Goal: Information Seeking & Learning: Find specific fact

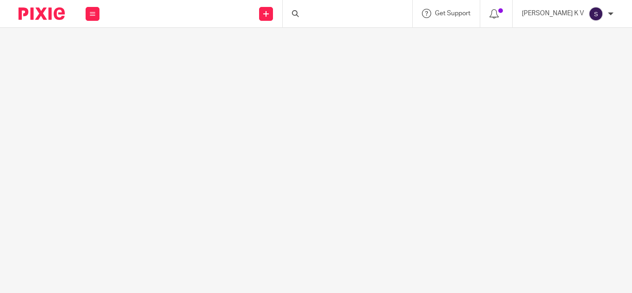
click at [354, 19] on div at bounding box center [347, 13] width 129 height 27
click at [355, 10] on form at bounding box center [350, 14] width 98 height 12
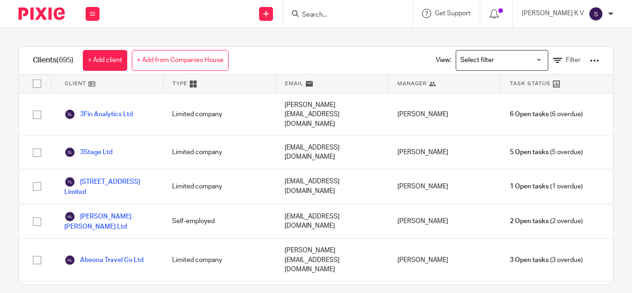
click at [352, 16] on input "Search" at bounding box center [342, 15] width 83 height 8
type input "theround"
click button "submit" at bounding box center [0, 0] width 0 height 0
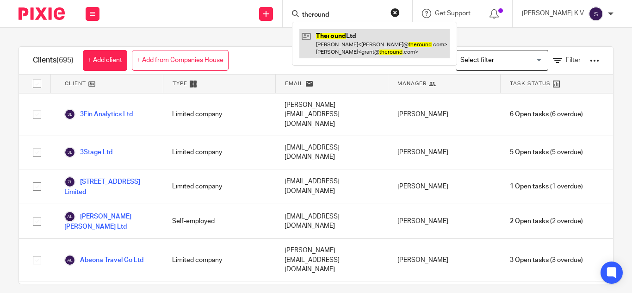
click at [364, 37] on link at bounding box center [374, 43] width 150 height 29
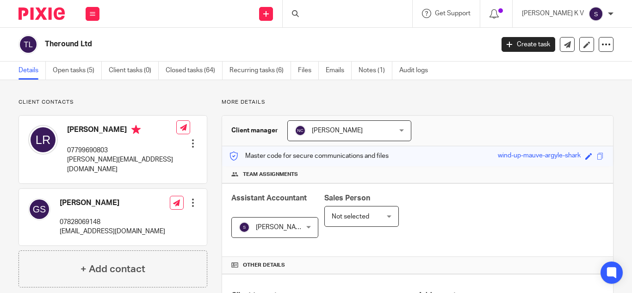
scroll to position [231, 0]
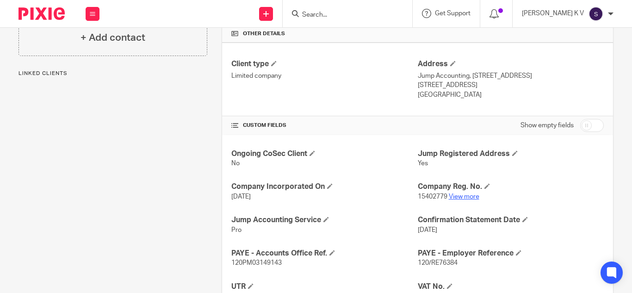
click at [471, 196] on link "View more" at bounding box center [464, 196] width 31 height 6
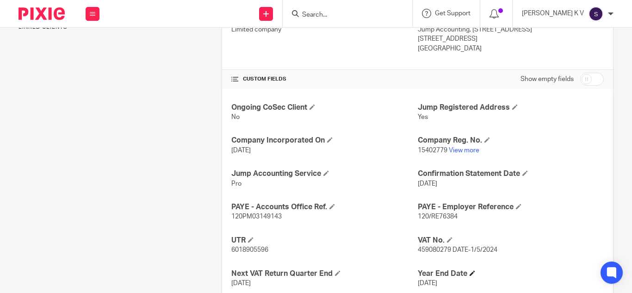
scroll to position [324, 0]
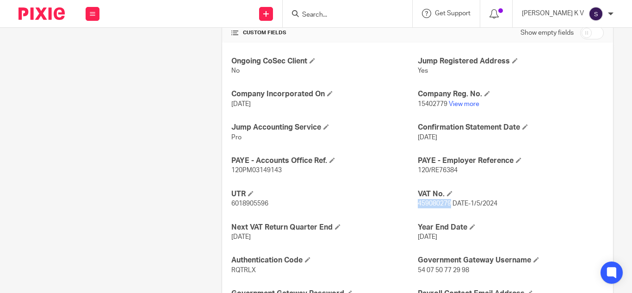
drag, startPoint x: 412, startPoint y: 202, endPoint x: 446, endPoint y: 206, distance: 33.5
click at [446, 206] on span "459080279 DATE-1/5/2024" at bounding box center [458, 203] width 80 height 6
copy span "459080279"
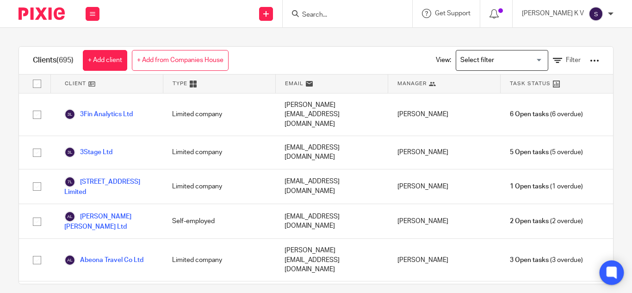
click at [609, 271] on icon at bounding box center [611, 272] width 7 height 7
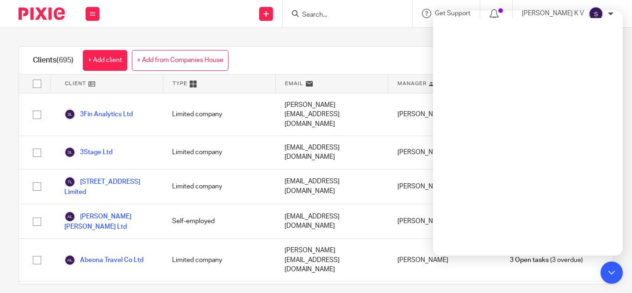
click at [263, 56] on div "Clients (695) + Add client + Add from Companies House View: Loading... Filter" at bounding box center [316, 61] width 594 height 28
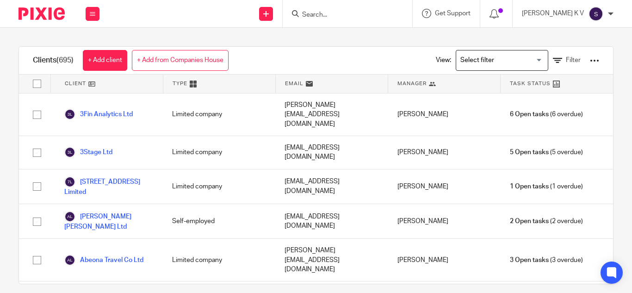
click at [598, 15] on img at bounding box center [595, 13] width 15 height 15
click at [584, 48] on span "Email integration" at bounding box center [584, 50] width 48 height 6
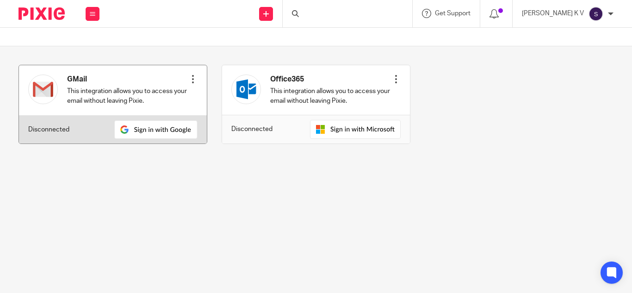
click at [110, 91] on p "This integration allows you to access your email without leaving Pixie." at bounding box center [127, 95] width 121 height 19
click at [149, 129] on img at bounding box center [155, 129] width 83 height 18
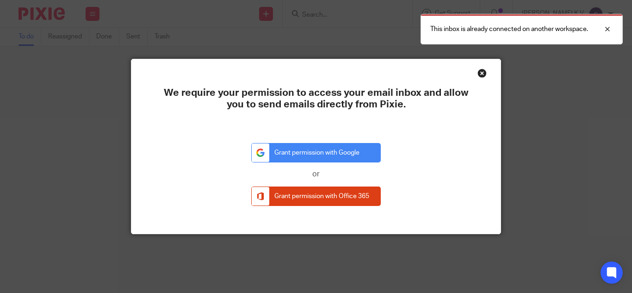
click at [477, 74] on div "Close this dialog window" at bounding box center [481, 72] width 9 height 9
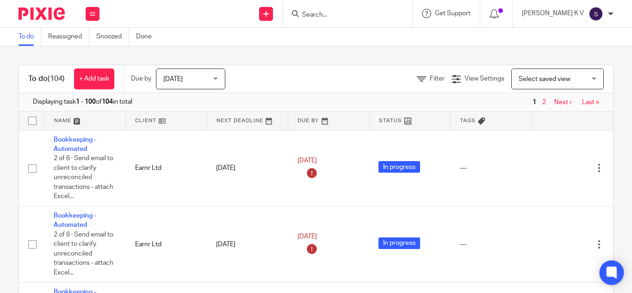
click at [615, 270] on icon at bounding box center [611, 272] width 10 height 12
click at [614, 267] on icon at bounding box center [611, 272] width 10 height 12
click at [617, 271] on icon at bounding box center [611, 272] width 15 height 15
click at [619, 268] on icon at bounding box center [611, 272] width 15 height 15
